Goal: Navigation & Orientation: Find specific page/section

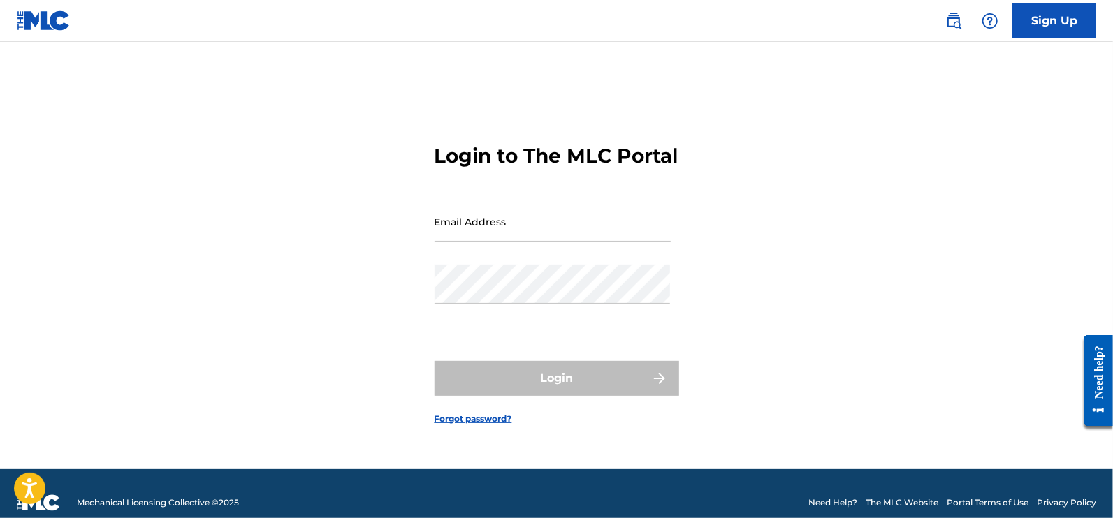
click at [531, 223] on input "Email Address" at bounding box center [553, 222] width 236 height 40
type input "[EMAIL_ADDRESS][DOMAIN_NAME]"
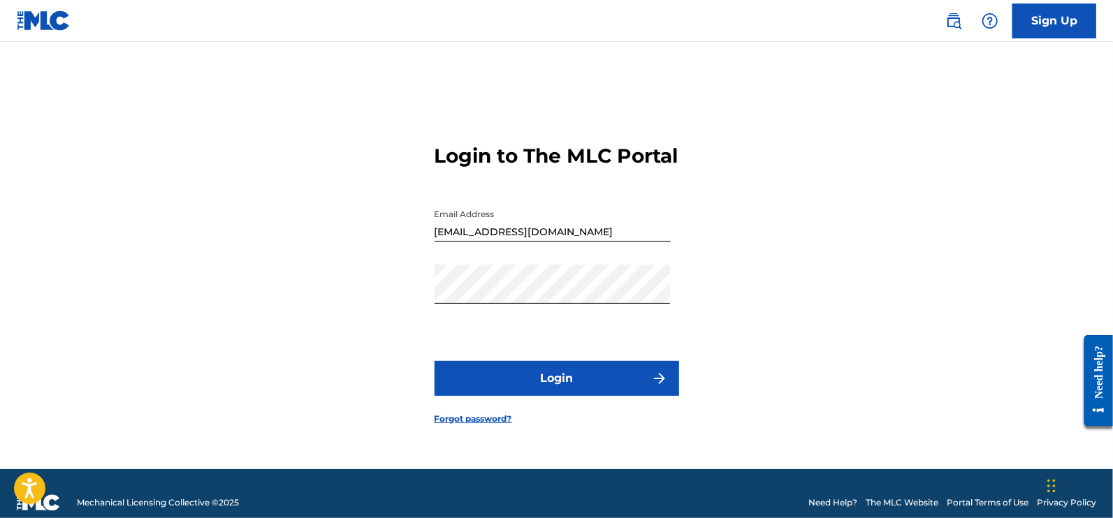
click at [520, 375] on button "Login" at bounding box center [557, 378] width 245 height 35
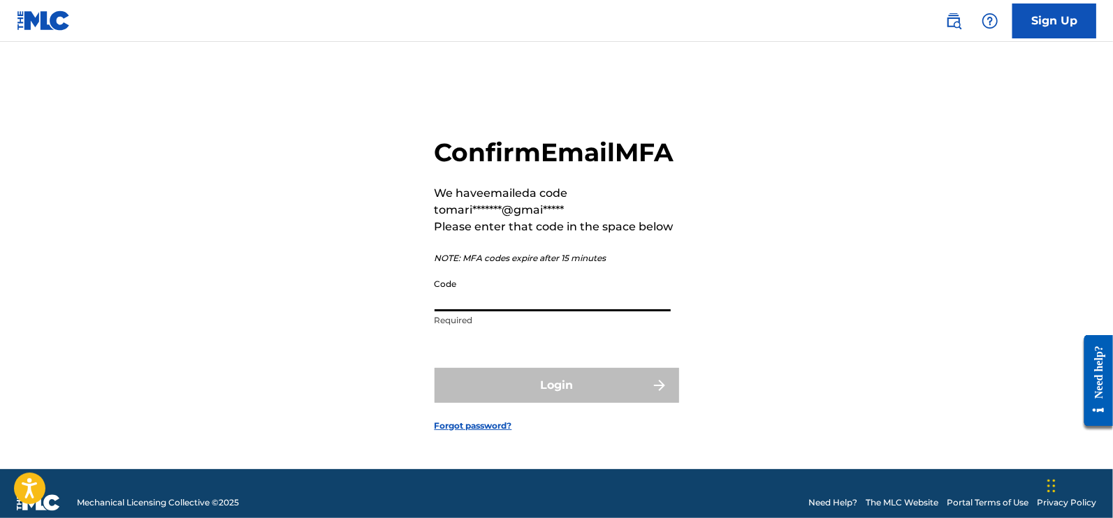
paste input "502865"
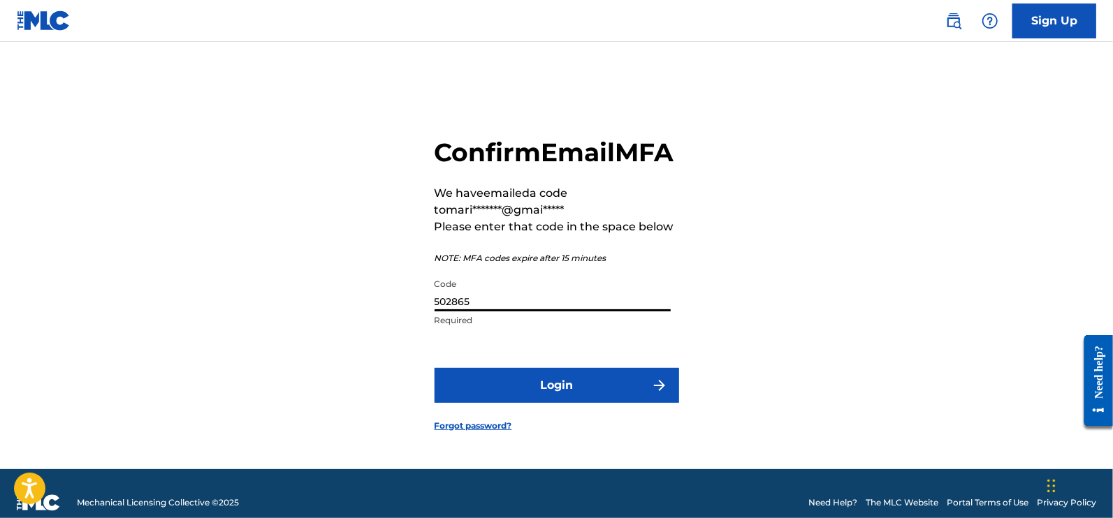
type input "502865"
click at [581, 398] on button "Login" at bounding box center [557, 385] width 245 height 35
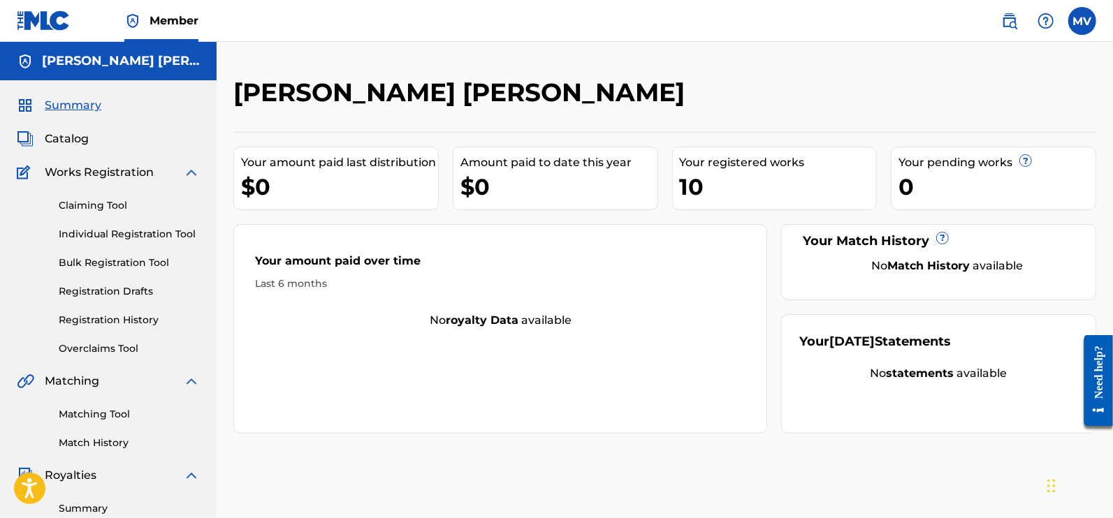
click at [102, 212] on link "Claiming Tool" at bounding box center [129, 205] width 141 height 15
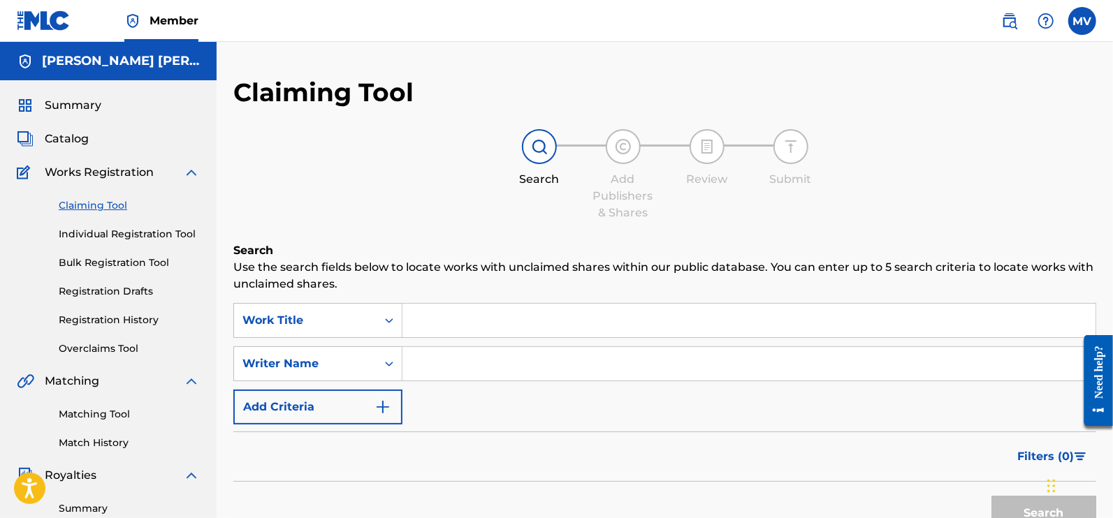
click at [69, 135] on span "Catalog" at bounding box center [67, 139] width 44 height 17
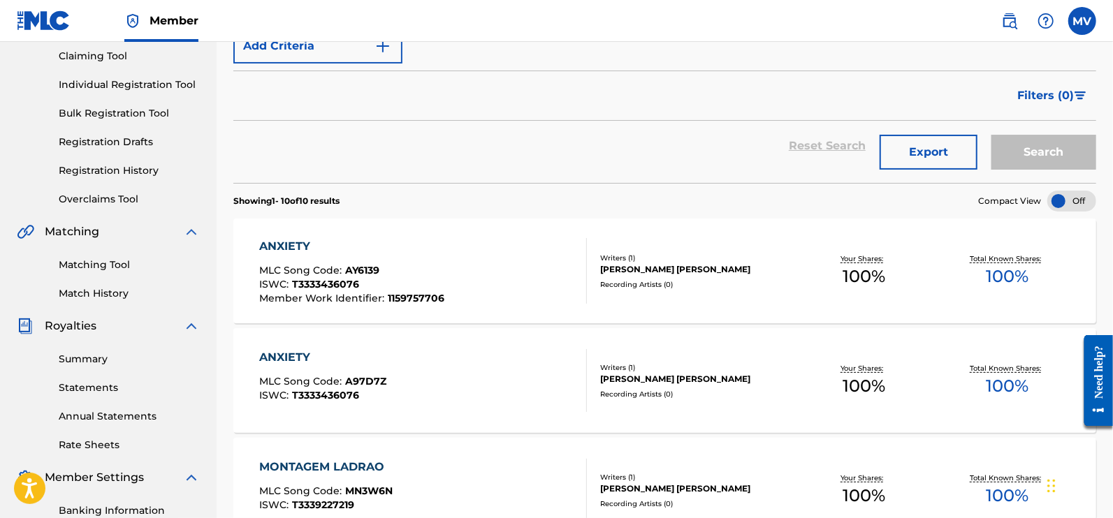
scroll to position [174, 0]
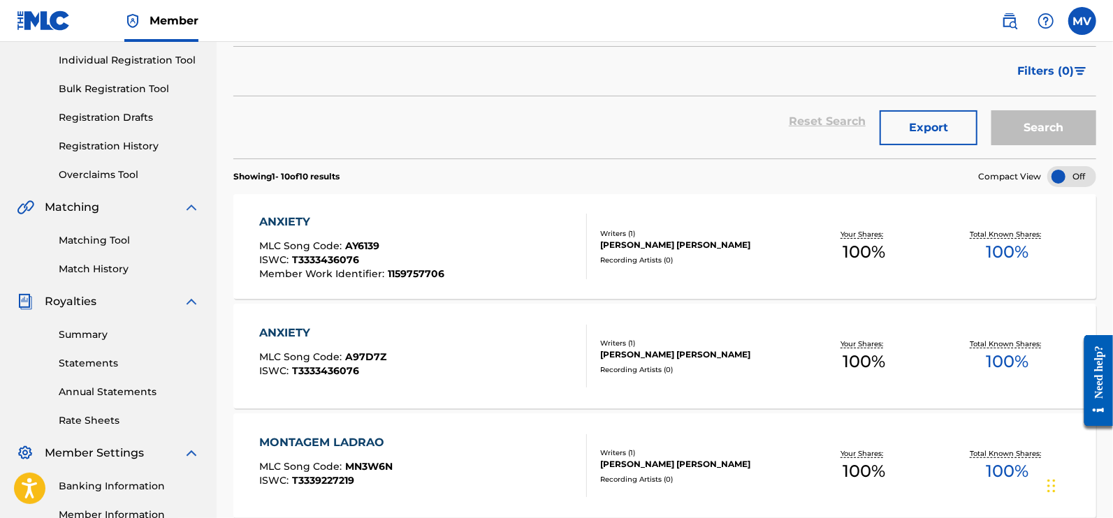
click at [84, 335] on link "Summary" at bounding box center [129, 335] width 141 height 15
